Goal: Information Seeking & Learning: Learn about a topic

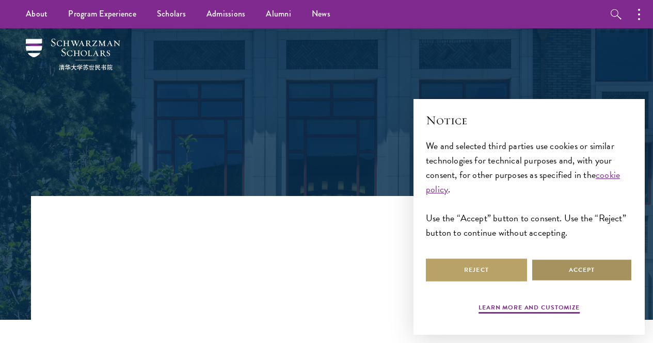
click at [564, 273] on button "Accept" at bounding box center [581, 269] width 101 height 23
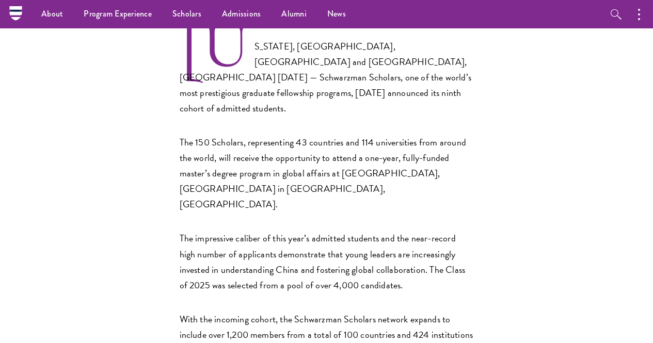
scroll to position [413, 0]
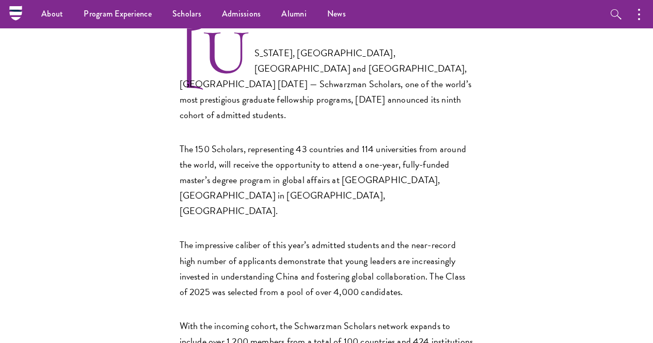
click at [332, 123] on p "NEW YORK, NY, USA and BEIJING, CHINA Dec. 6, 2023 — Schwarzman Scholars, one of…" at bounding box center [327, 76] width 294 height 92
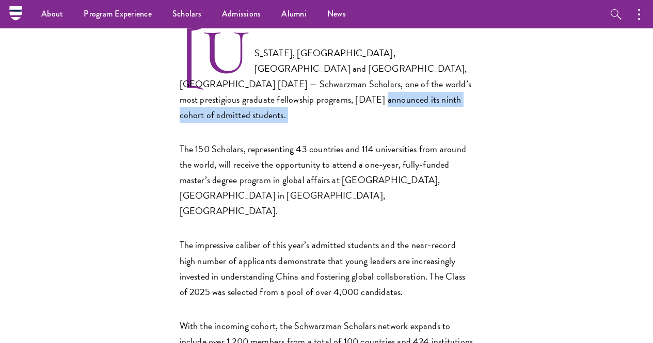
click at [332, 123] on p "NEW YORK, NY, USA and BEIJING, CHINA Dec. 6, 2023 — Schwarzman Scholars, one of…" at bounding box center [327, 76] width 294 height 92
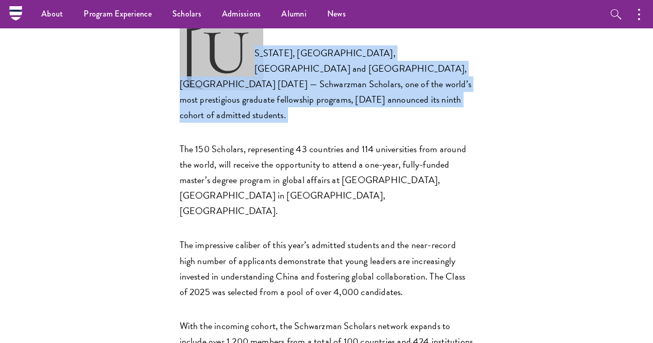
click at [332, 123] on p "NEW YORK, NY, USA and BEIJING, CHINA Dec. 6, 2023 — Schwarzman Scholars, one of…" at bounding box center [327, 76] width 294 height 92
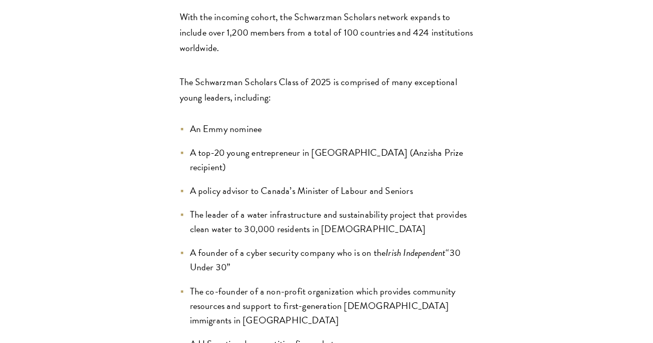
scroll to position [722, 0]
click at [367, 105] on p "The Schwarzman Scholars Class of 2025 is comprised of many exceptional young le…" at bounding box center [327, 89] width 294 height 31
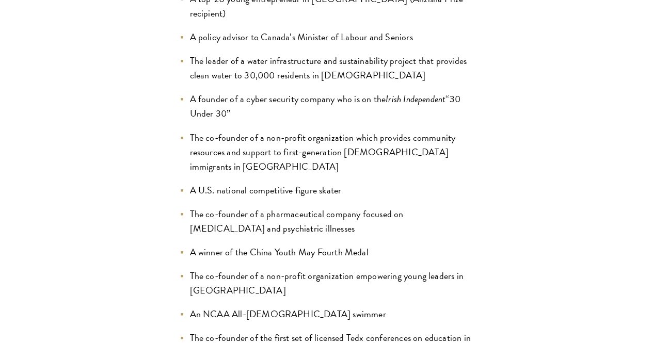
scroll to position [877, 0]
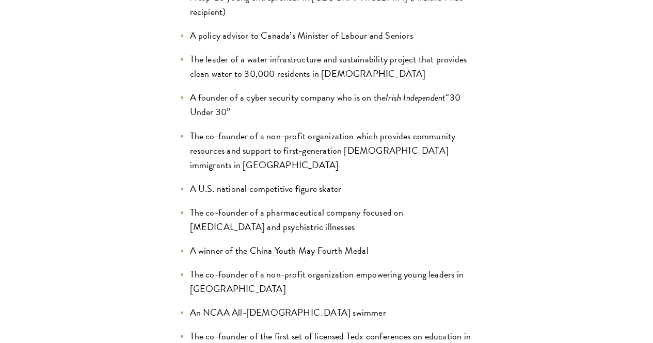
click at [385, 172] on li "The co-founder of a non-profit organization which provides community resources …" at bounding box center [327, 150] width 294 height 43
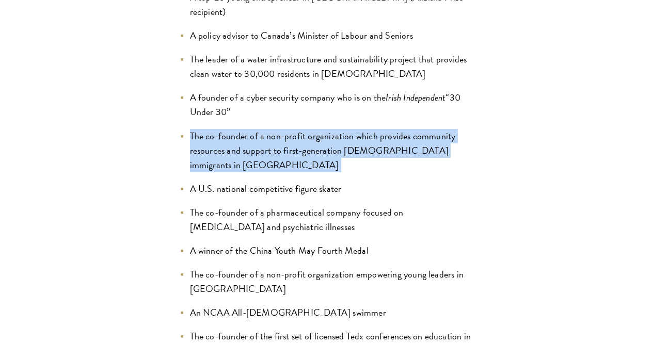
click at [385, 172] on li "The co-founder of a non-profit organization which provides community resources …" at bounding box center [327, 150] width 294 height 43
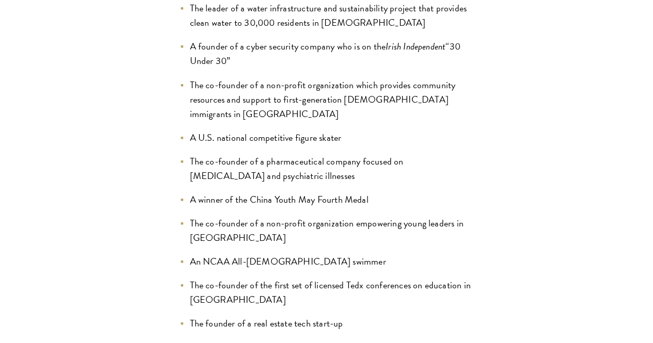
scroll to position [929, 0]
click at [319, 183] on li "The co-founder of a pharmaceutical company focused on neurodegenerative and psy…" at bounding box center [327, 168] width 294 height 29
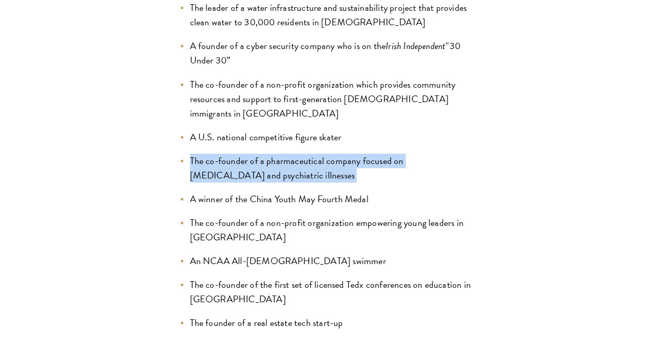
click at [319, 183] on li "The co-founder of a pharmaceutical company focused on neurodegenerative and psy…" at bounding box center [327, 168] width 294 height 29
copy ul "The co-founder of a pharmaceutical company focused on neurodegenerative and psy…"
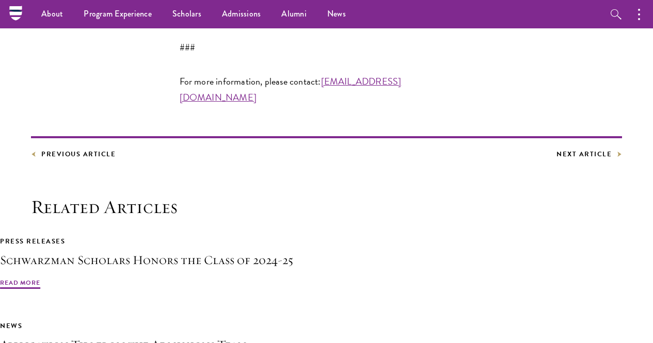
scroll to position [2167, 0]
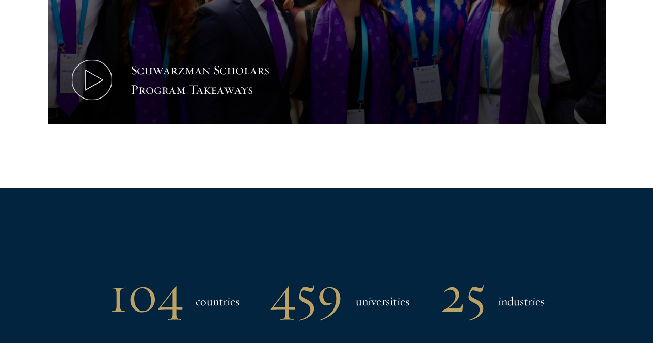
scroll to position [671, 0]
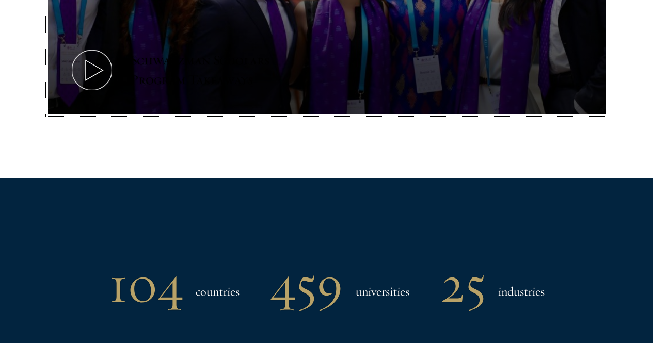
click at [193, 55] on div "Schwarzman Scholars Program Takeaways" at bounding box center [226, 70] width 191 height 39
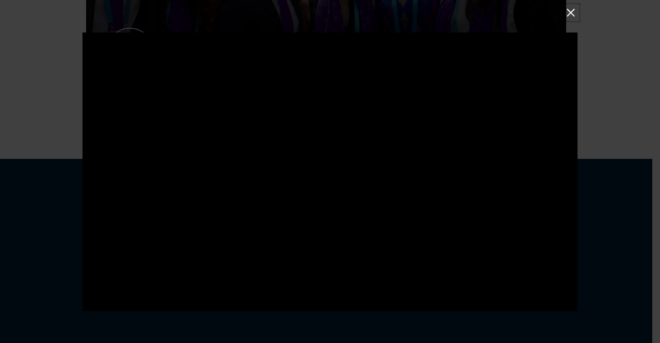
click at [571, 13] on button at bounding box center [570, 12] width 13 height 13
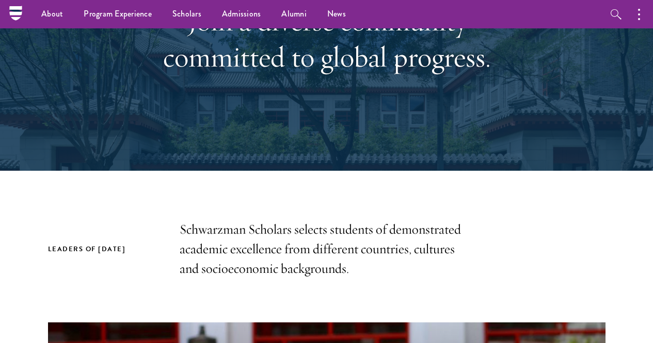
scroll to position [0, 0]
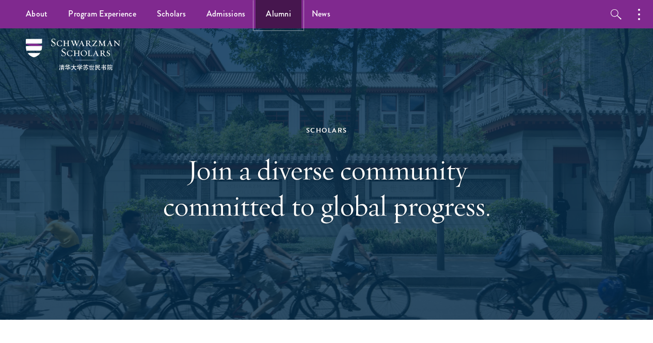
click at [269, 25] on link "Alumni" at bounding box center [278, 14] width 46 height 28
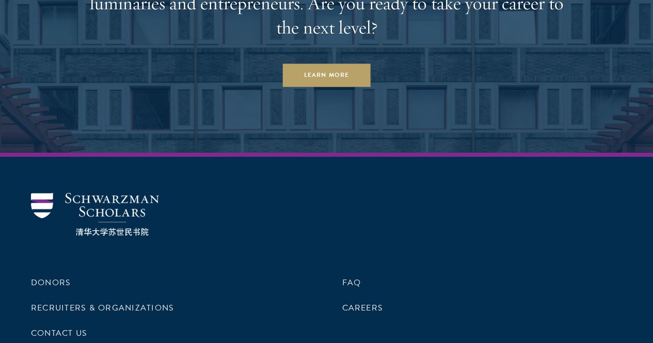
scroll to position [4326, 0]
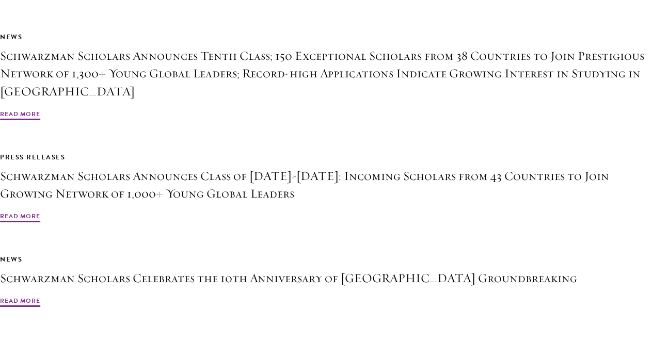
scroll to position [2075, 0]
